Goal: Use online tool/utility: Utilize a website feature to perform a specific function

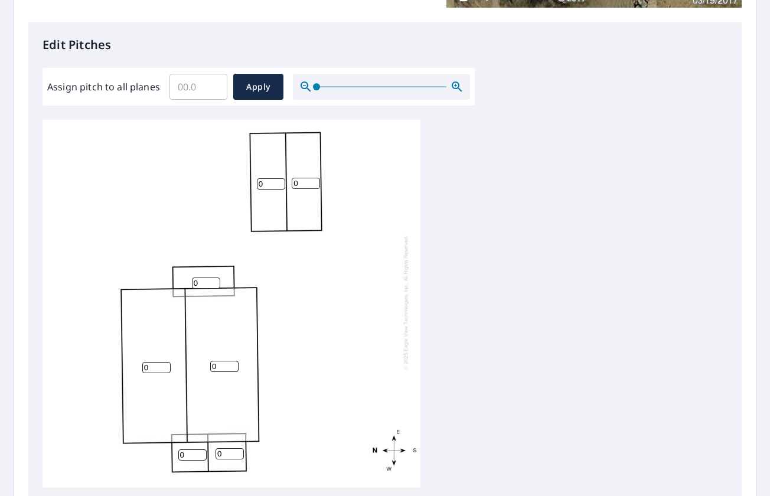
scroll to position [12, 0]
click at [152, 362] on input "0" at bounding box center [156, 367] width 28 height 11
drag, startPoint x: 150, startPoint y: 358, endPoint x: 132, endPoint y: 356, distance: 18.9
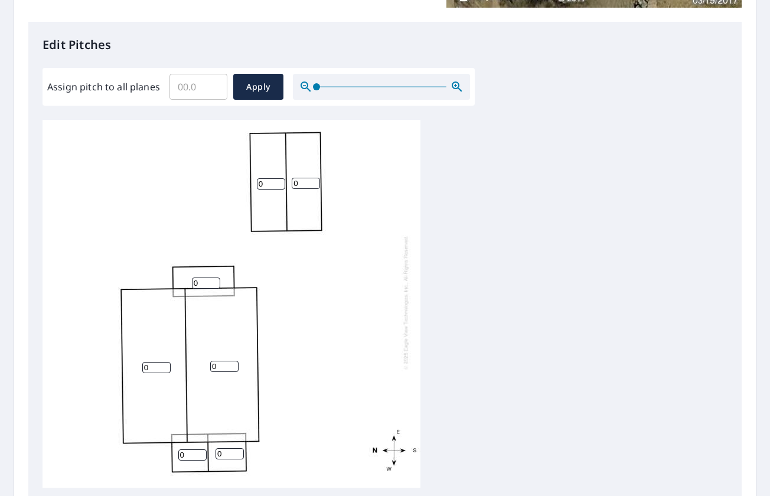
click at [132, 356] on div "0 0 0 0 0 0 0" at bounding box center [231, 302] width 378 height 371
type input "8"
click at [218, 361] on input "0" at bounding box center [224, 366] width 28 height 11
click at [219, 361] on input "0" at bounding box center [224, 366] width 28 height 11
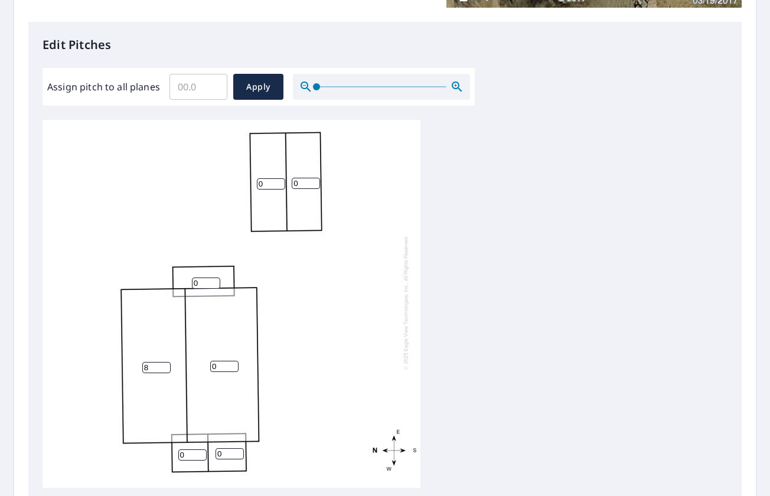
click at [219, 361] on input "0" at bounding box center [224, 366] width 28 height 11
click at [148, 362] on input "8" at bounding box center [156, 367] width 28 height 11
click at [214, 361] on input "0" at bounding box center [224, 366] width 28 height 11
type input "8"
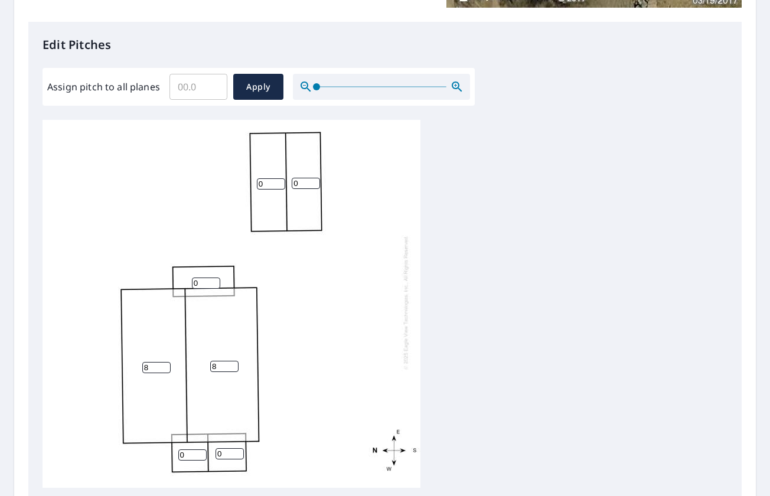
click at [267, 178] on input "0" at bounding box center [271, 183] width 28 height 11
drag, startPoint x: 267, startPoint y: 175, endPoint x: 260, endPoint y: 179, distance: 7.7
click at [260, 179] on input "0" at bounding box center [271, 183] width 28 height 11
type input "8"
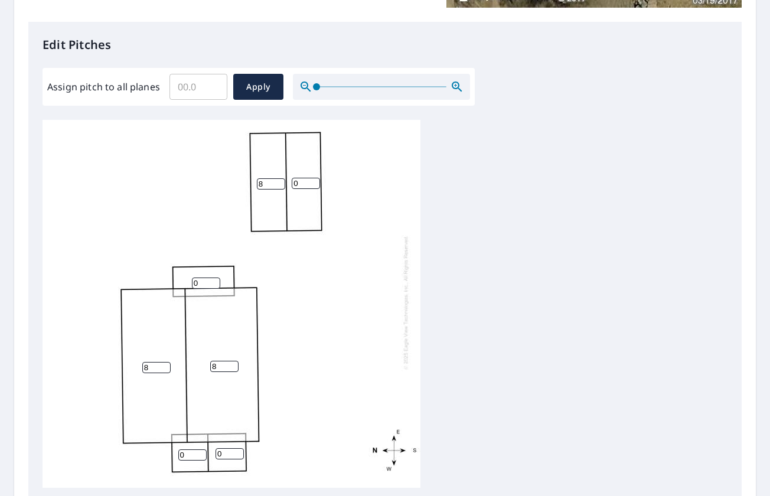
drag, startPoint x: 302, startPoint y: 175, endPoint x: 289, endPoint y: 175, distance: 12.4
click at [289, 175] on div "8 8 8 0 0 0 0" at bounding box center [231, 302] width 378 height 371
type input "8"
click at [196, 277] on input "0" at bounding box center [206, 282] width 28 height 11
click at [192, 277] on input "0" at bounding box center [206, 282] width 28 height 11
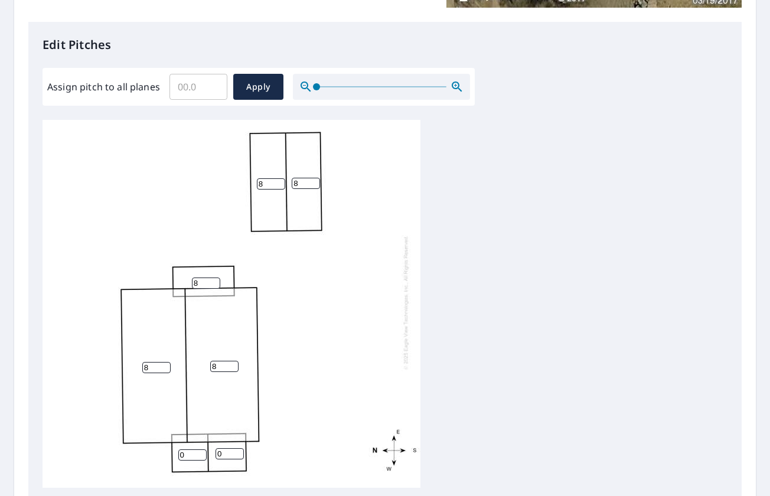
type input "8"
drag, startPoint x: 193, startPoint y: 441, endPoint x: 183, endPoint y: 443, distance: 10.2
click at [183, 449] on input "0" at bounding box center [192, 454] width 28 height 11
click at [180, 449] on input "0" at bounding box center [192, 454] width 28 height 11
drag, startPoint x: 190, startPoint y: 444, endPoint x: 178, endPoint y: 444, distance: 11.8
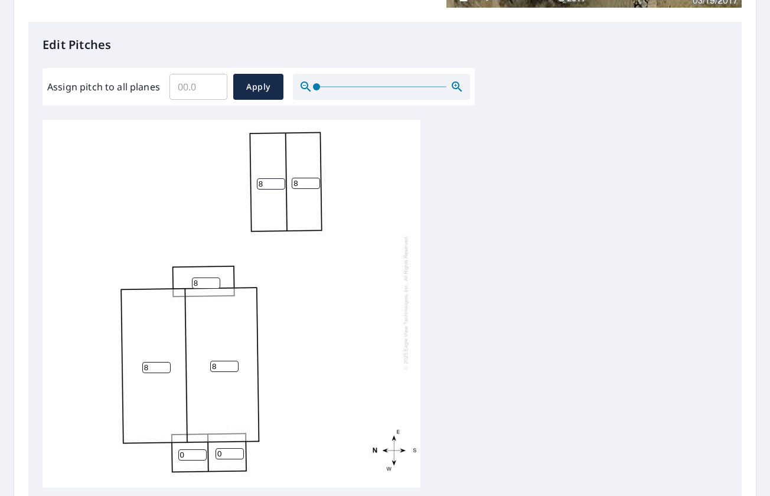
click at [178, 449] on input "0" at bounding box center [192, 454] width 28 height 11
type input "8"
drag, startPoint x: 222, startPoint y: 442, endPoint x: 205, endPoint y: 438, distance: 17.5
click at [205, 443] on div "8 8 8 8 8 8 8" at bounding box center [231, 302] width 378 height 371
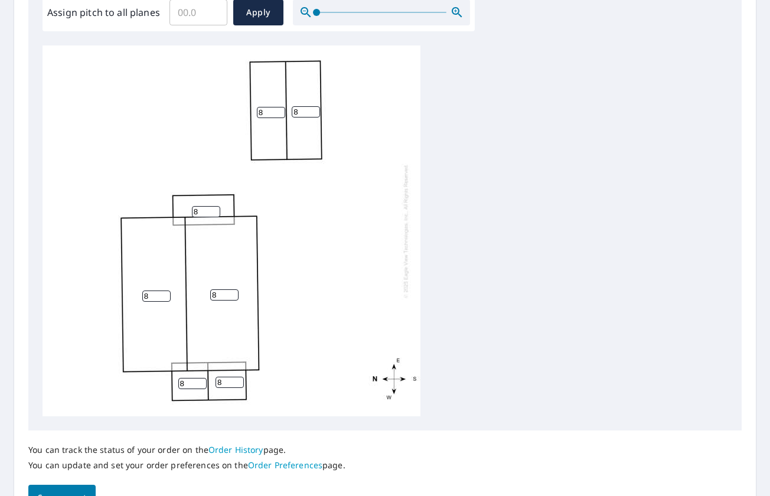
scroll to position [320, 0]
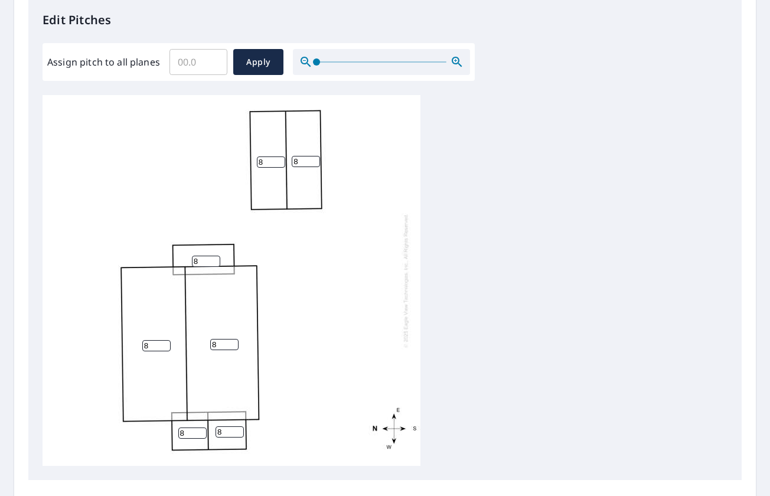
type input "8"
click at [192, 64] on input "Assign pitch to all planes" at bounding box center [198, 61] width 58 height 33
type input "8"
click at [245, 57] on span "Apply" at bounding box center [258, 62] width 31 height 15
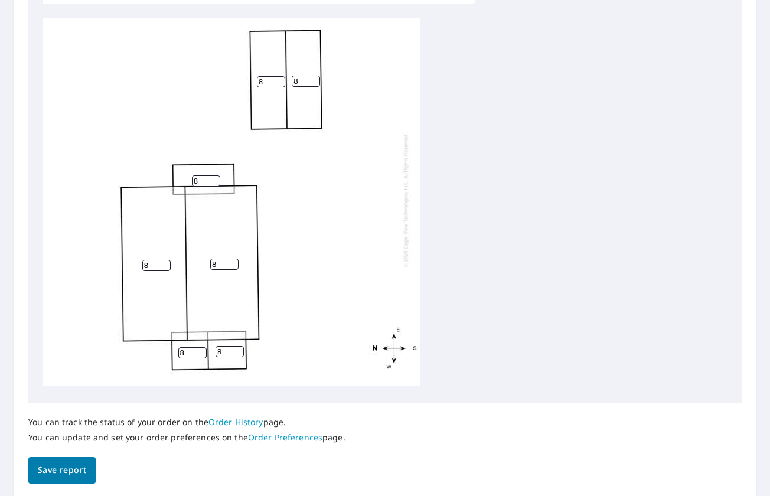
scroll to position [438, 0]
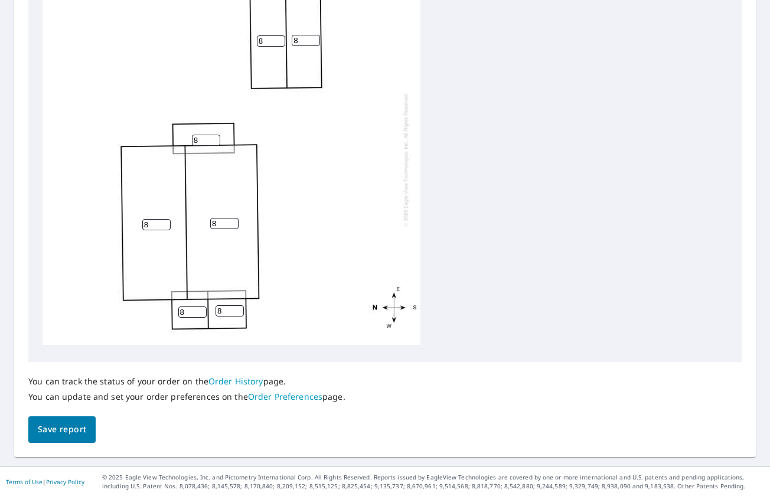
click at [74, 431] on span "Save report" at bounding box center [62, 429] width 48 height 15
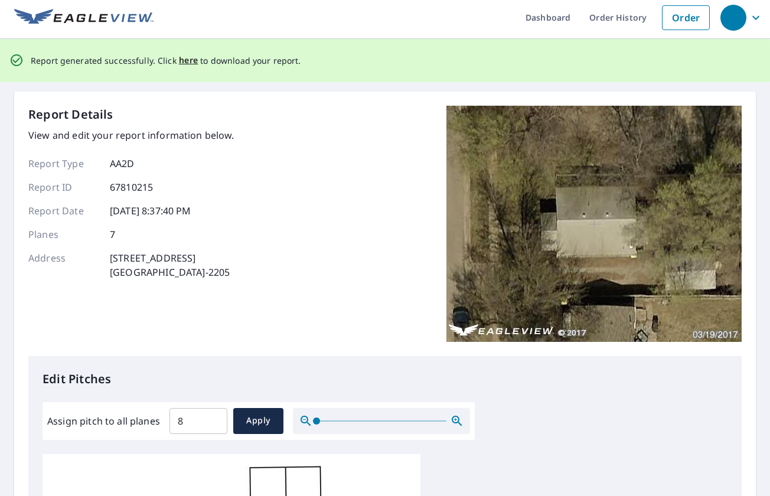
scroll to position [0, 0]
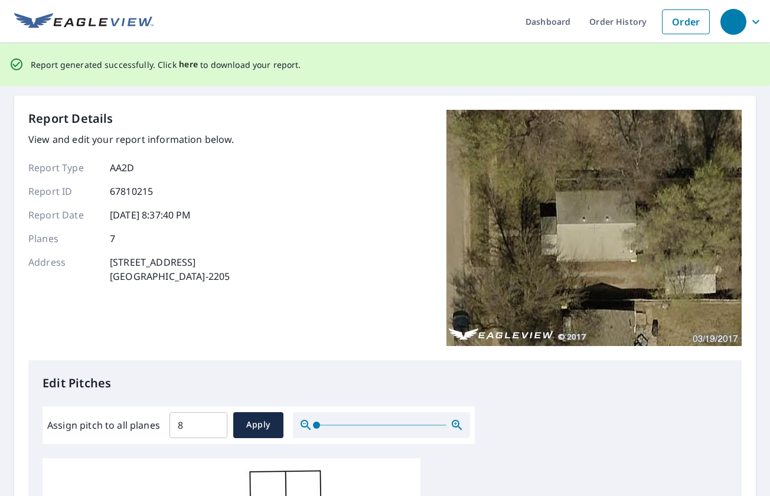
click at [184, 63] on span "here" at bounding box center [188, 64] width 19 height 15
